Goal: Check status: Check status

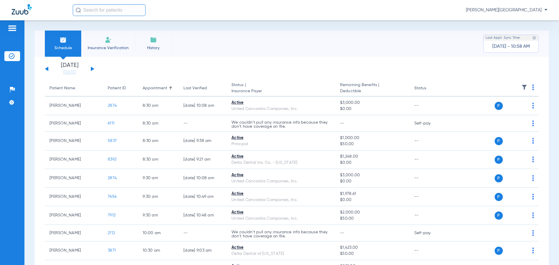
click at [92, 69] on button at bounding box center [92, 69] width 3 height 4
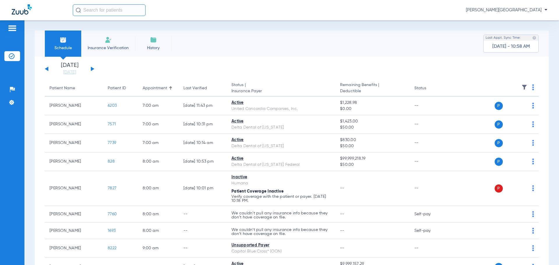
click at [92, 69] on button at bounding box center [92, 69] width 3 height 4
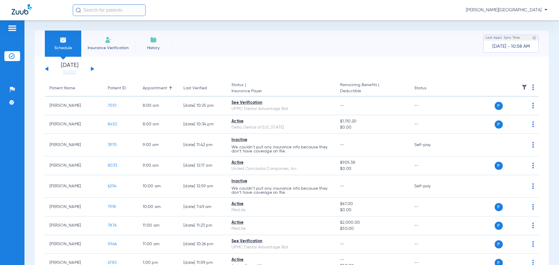
click at [92, 69] on button at bounding box center [92, 69] width 3 height 4
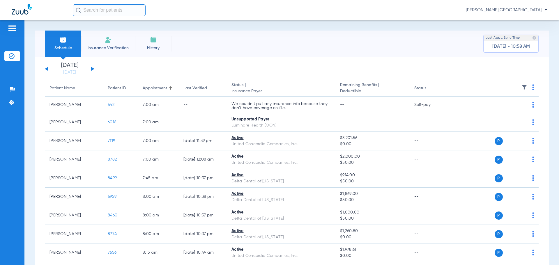
click at [92, 69] on button at bounding box center [92, 69] width 3 height 4
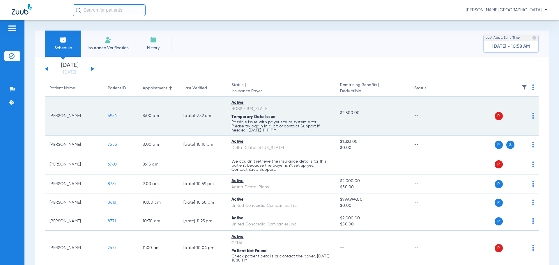
click at [112, 115] on span "5934" at bounding box center [112, 116] width 9 height 4
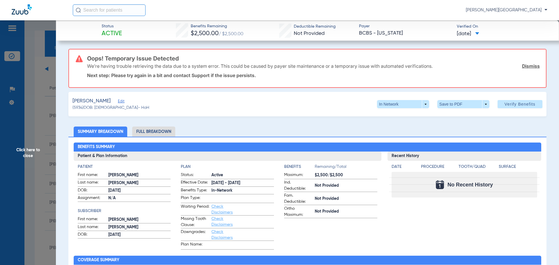
click at [160, 129] on li "Full Breakdown" at bounding box center [153, 132] width 43 height 10
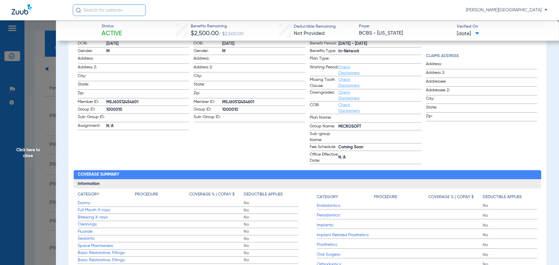
scroll to position [146, 0]
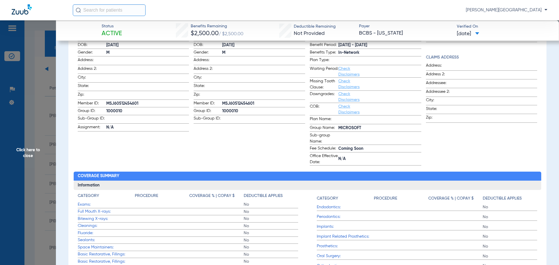
click at [30, 149] on span "Click here to close" at bounding box center [28, 152] width 56 height 265
